Goal: Task Accomplishment & Management: Use online tool/utility

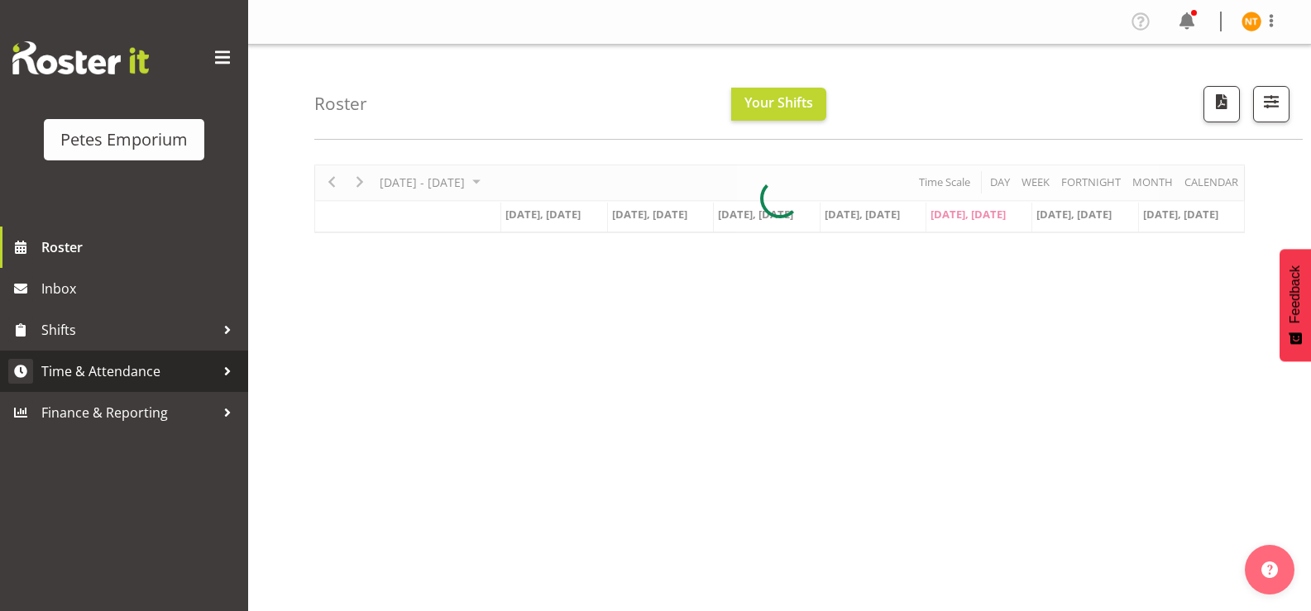
click at [84, 364] on span "Time & Attendance" at bounding box center [128, 371] width 174 height 25
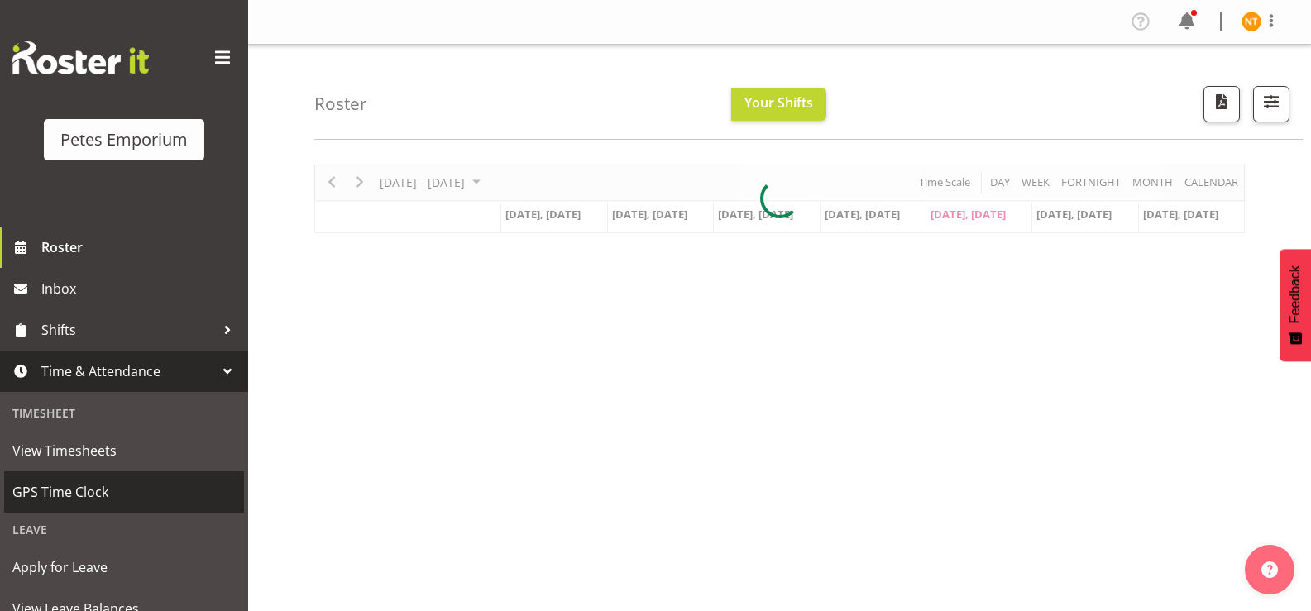
click at [59, 494] on span "GPS Time Clock" at bounding box center [123, 492] width 223 height 25
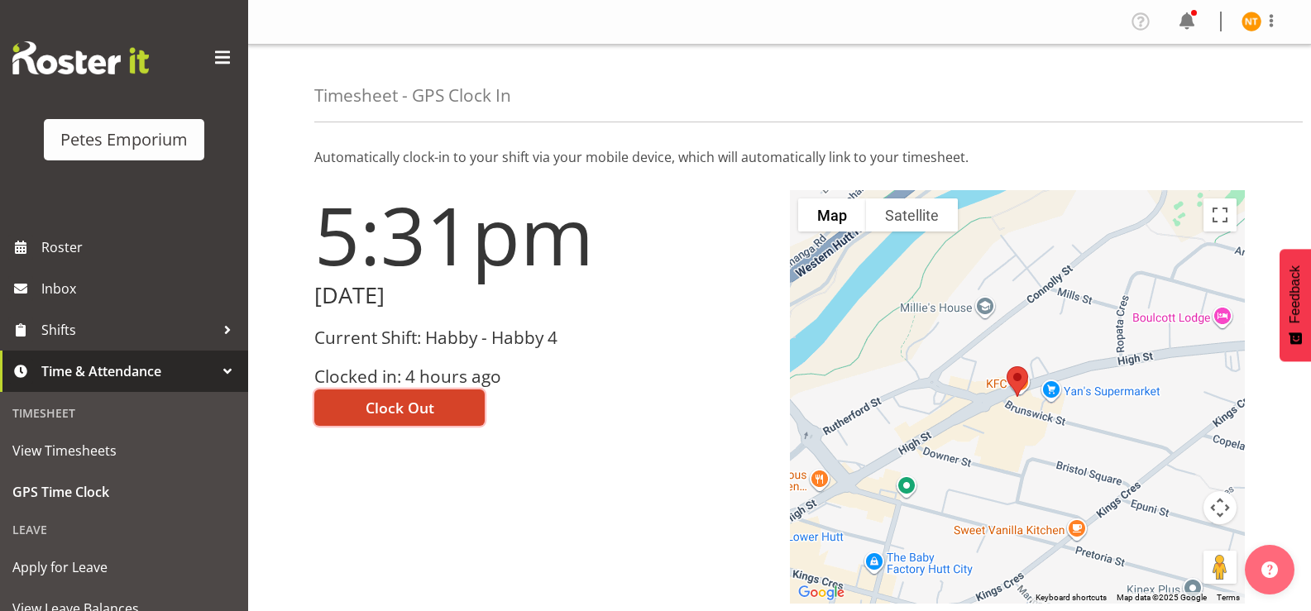
click at [399, 416] on span "Clock Out" at bounding box center [400, 408] width 69 height 22
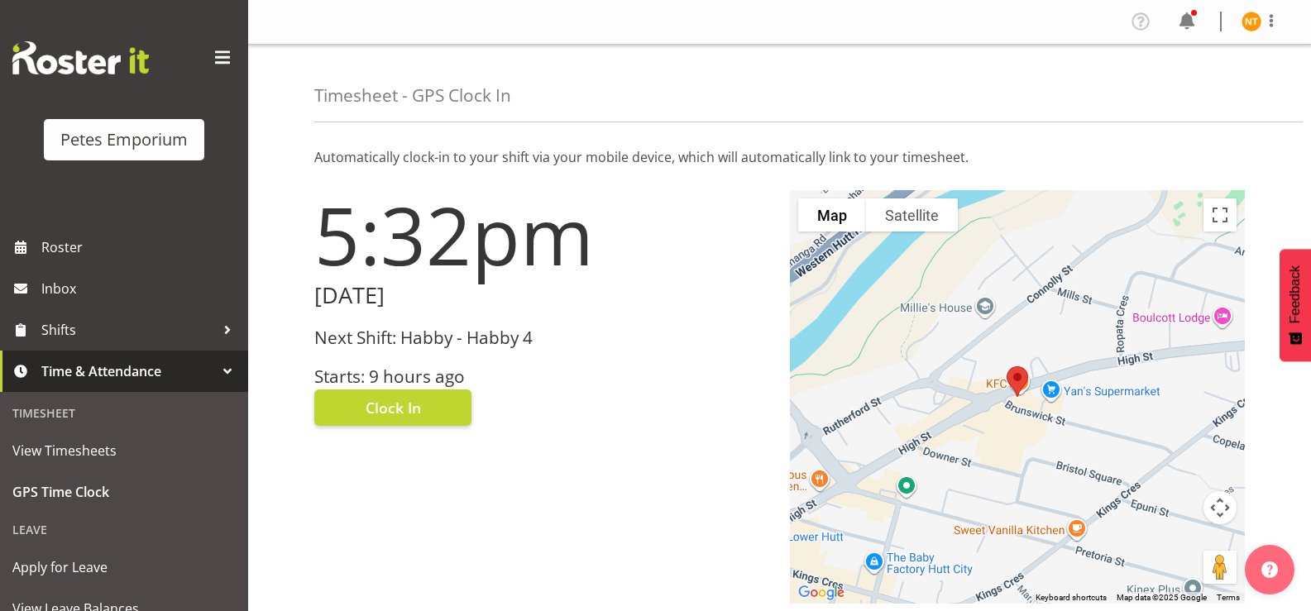
click at [1245, 21] on img at bounding box center [1252, 22] width 20 height 20
click at [1176, 91] on link "Log Out" at bounding box center [1202, 87] width 159 height 30
